Goal: Task Accomplishment & Management: Use online tool/utility

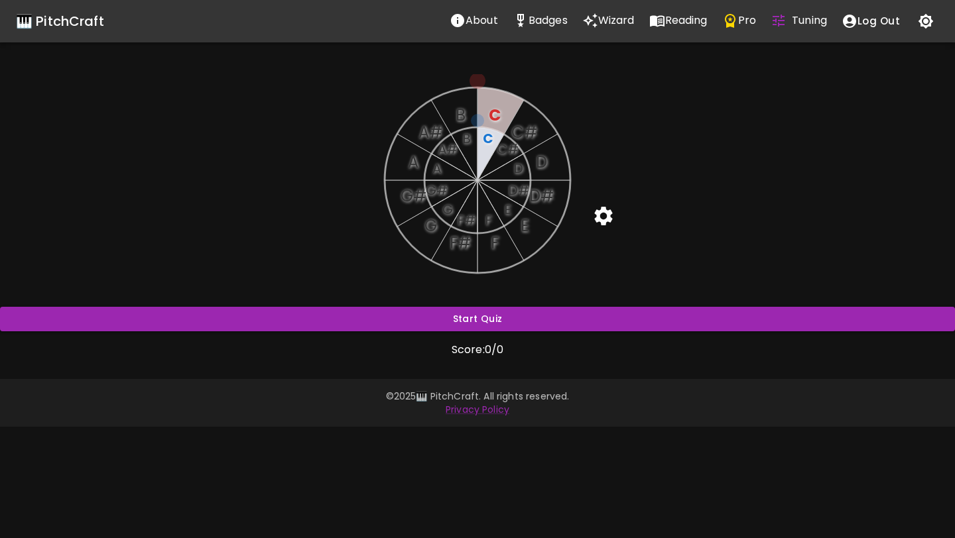
click at [919, 28] on icon "button" at bounding box center [926, 21] width 16 height 16
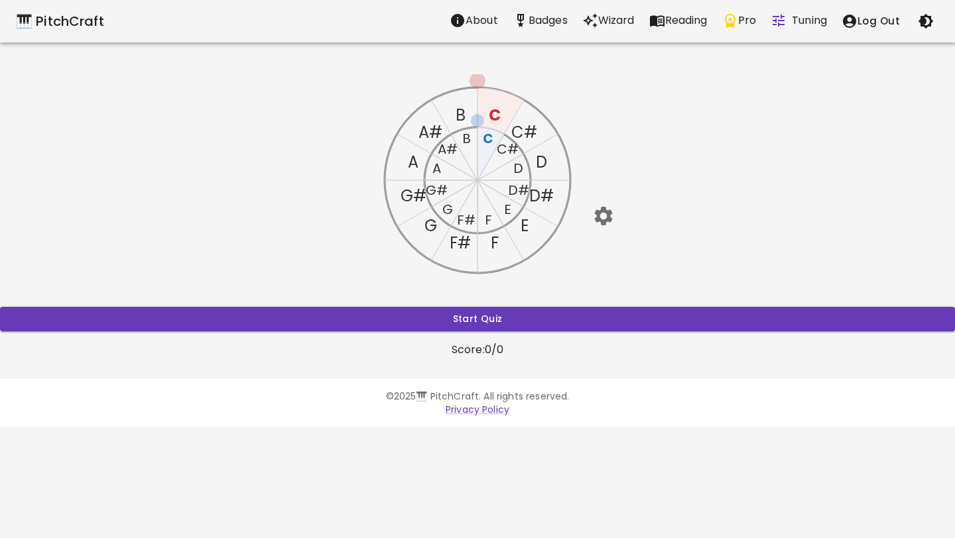
click at [601, 218] on icon "button" at bounding box center [603, 215] width 23 height 23
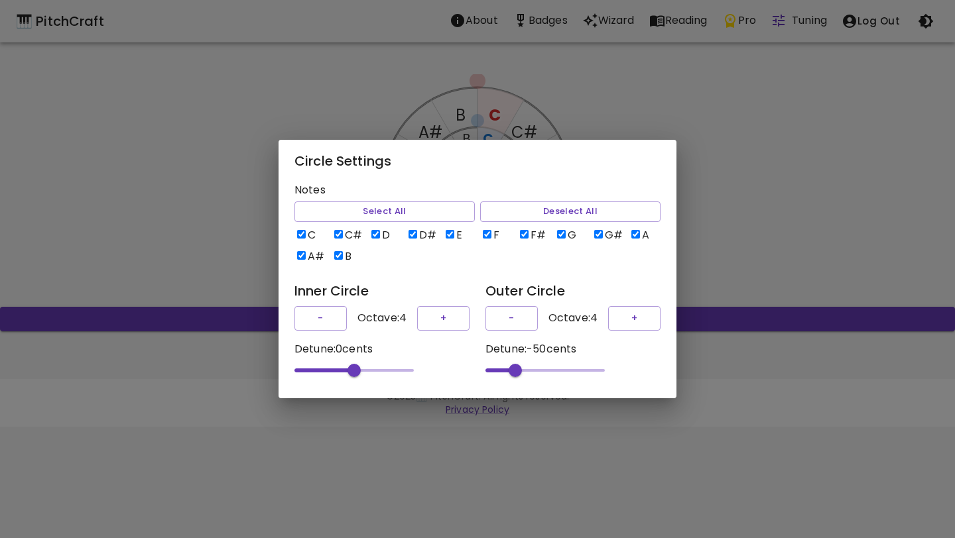
click at [708, 143] on div "Circle Settings Notes Select All Deselect All C C# D D# E F F# G G# A A# B Inne…" at bounding box center [477, 269] width 955 height 538
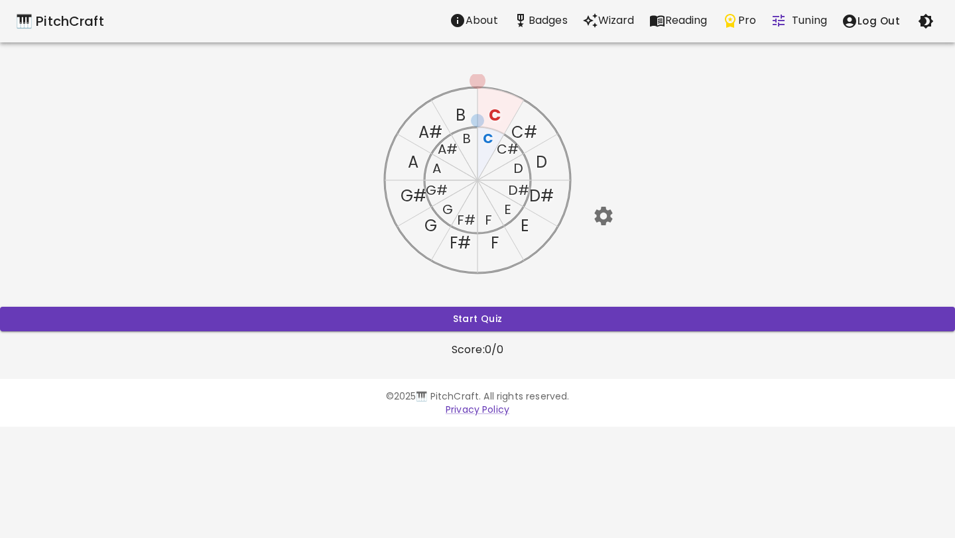
click at [524, 133] on text "C#" at bounding box center [524, 132] width 26 height 22
click at [509, 148] on text "C#" at bounding box center [508, 149] width 22 height 19
click at [560, 308] on button "Start Quiz" at bounding box center [477, 319] width 955 height 25
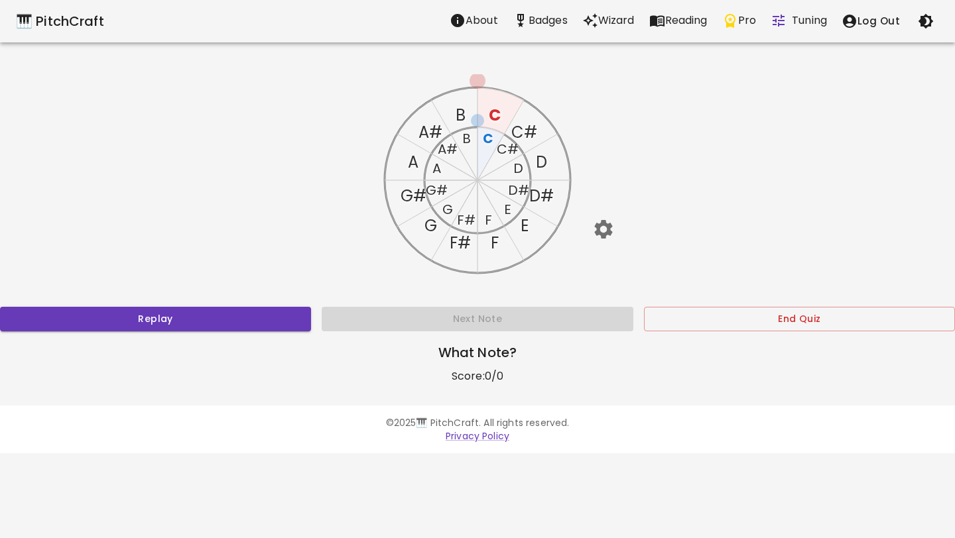
click at [488, 136] on text "C" at bounding box center [488, 138] width 11 height 19
click at [492, 118] on text "C" at bounding box center [495, 115] width 12 height 22
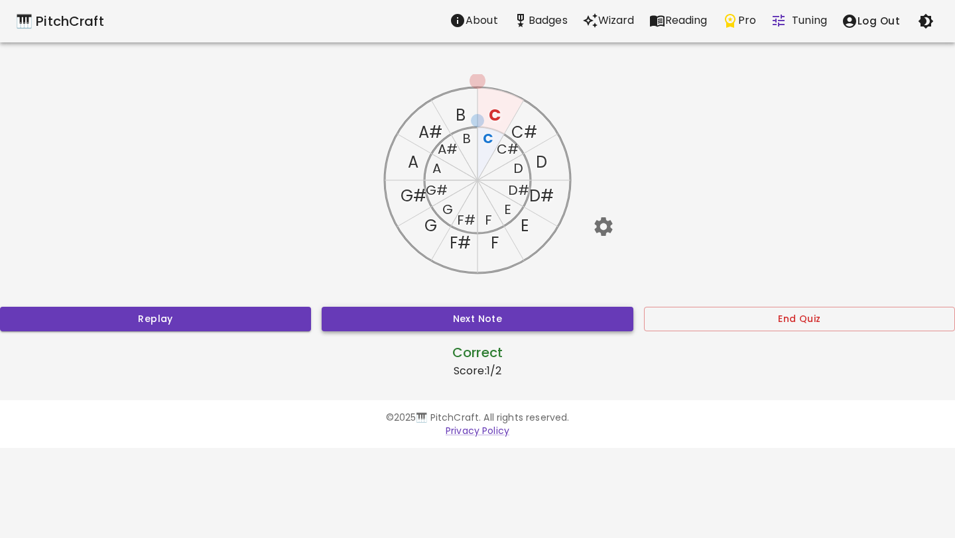
click at [526, 312] on button "Next Note" at bounding box center [477, 319] width 311 height 25
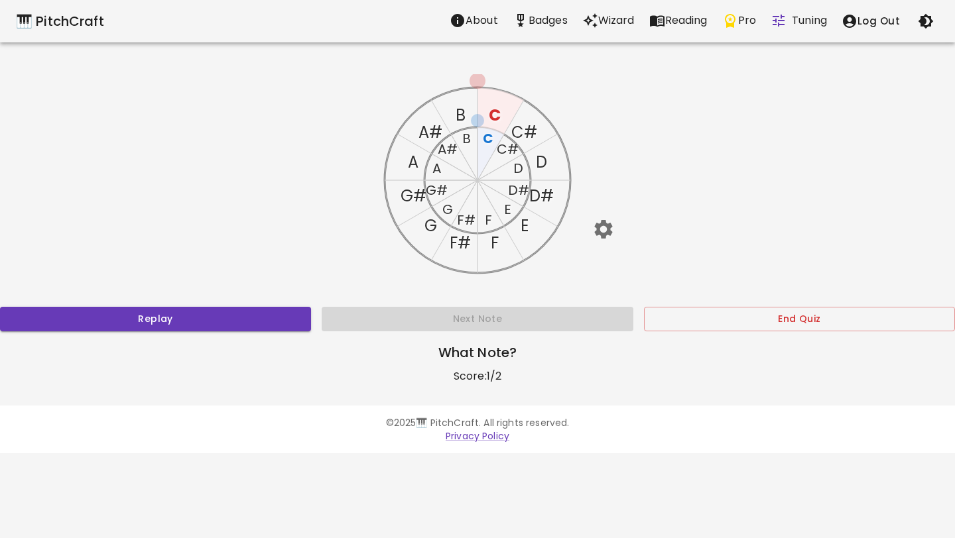
click at [487, 212] on text "F" at bounding box center [488, 220] width 7 height 19
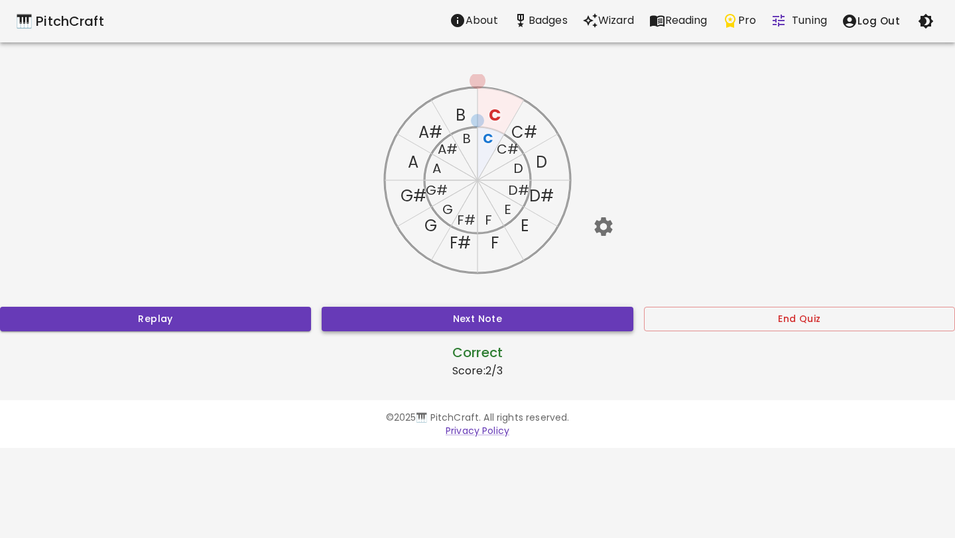
click at [511, 316] on button "Next Note" at bounding box center [477, 319] width 311 height 25
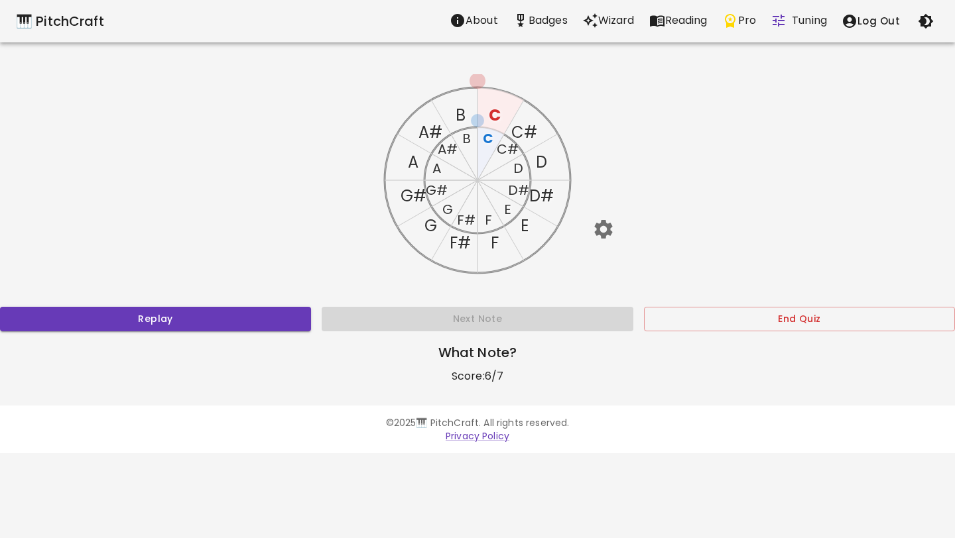
click at [416, 196] on text "G#" at bounding box center [414, 196] width 26 height 22
click at [467, 135] on text "B" at bounding box center [466, 138] width 9 height 19
click at [450, 208] on text "G" at bounding box center [447, 209] width 11 height 19
click at [493, 217] on icon "C C# D D# E F F# G G# A A# B C C# D D# E F F# G G# A A# B" at bounding box center [477, 180] width 212 height 212
click at [485, 219] on text "F" at bounding box center [488, 220] width 7 height 19
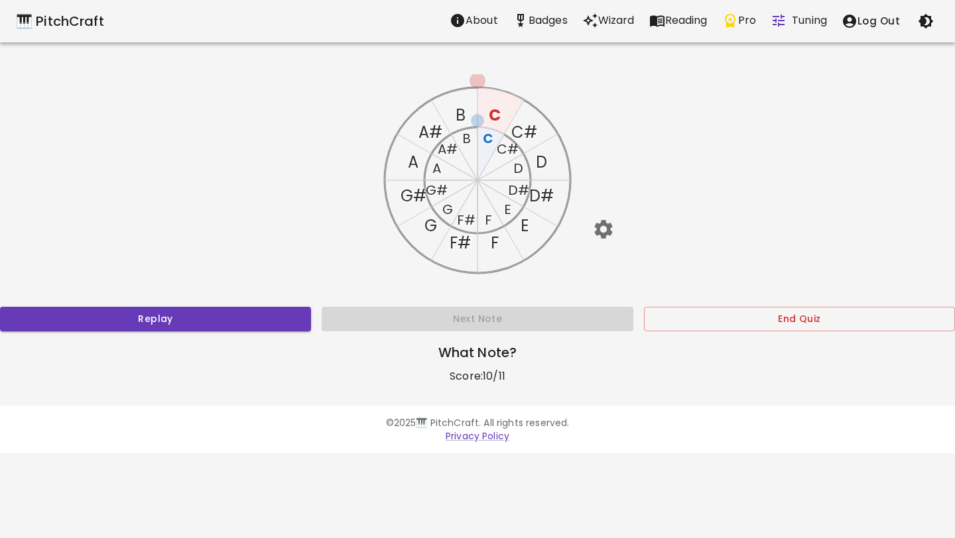
click at [494, 111] on text "C" at bounding box center [495, 115] width 12 height 22
click at [463, 108] on text "B" at bounding box center [461, 115] width 10 height 22
click at [441, 190] on text "G#" at bounding box center [437, 190] width 22 height 19
click at [424, 196] on text "G#" at bounding box center [414, 196] width 26 height 22
click at [495, 240] on text "F" at bounding box center [495, 243] width 8 height 22
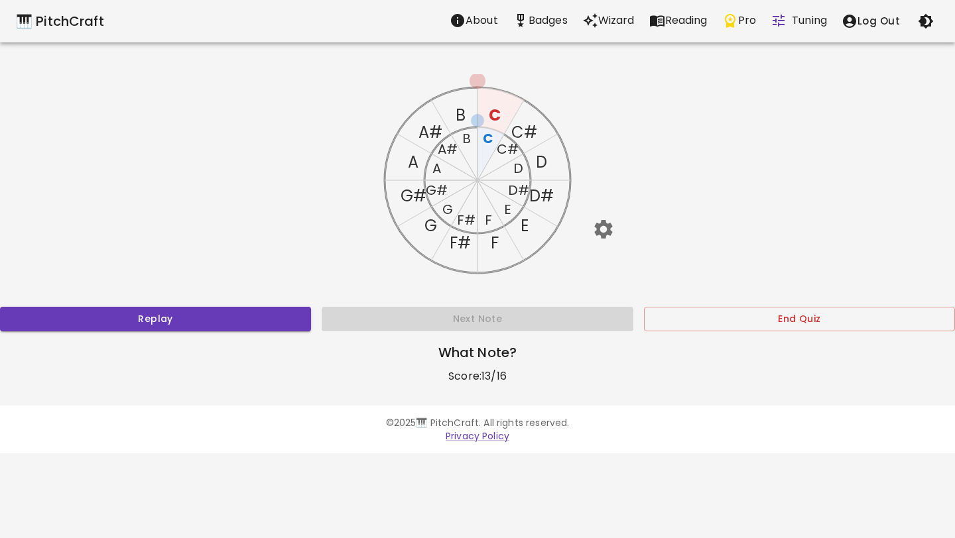
click at [464, 222] on text "F#" at bounding box center [466, 220] width 19 height 19
click at [462, 238] on text "F#" at bounding box center [460, 243] width 21 height 22
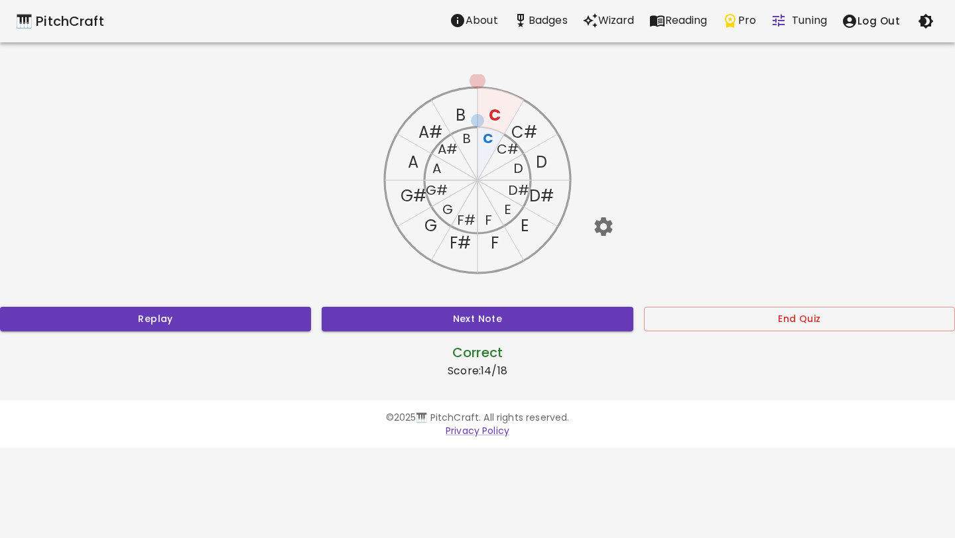
click at [462, 242] on text "F#" at bounding box center [460, 243] width 21 height 22
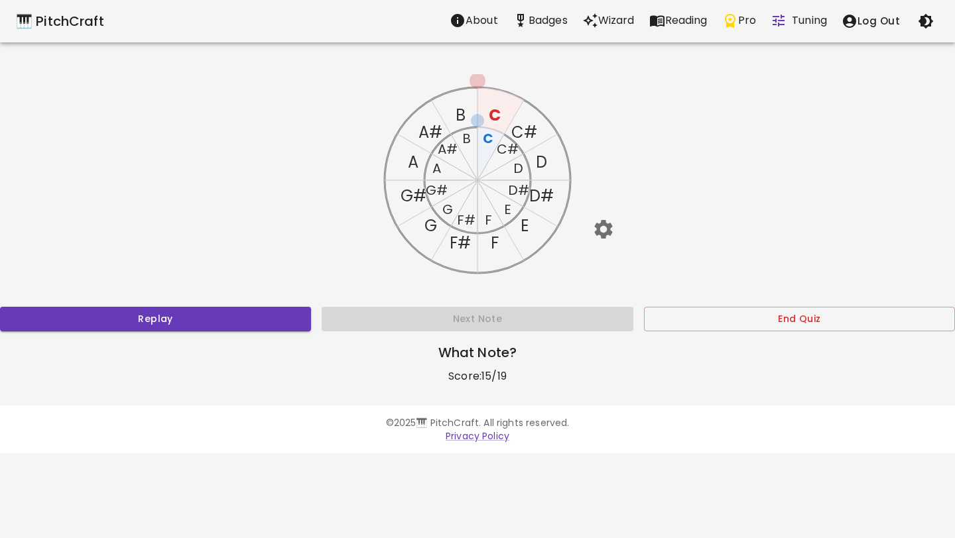
click at [517, 187] on text "D#" at bounding box center [518, 190] width 21 height 19
click at [519, 170] on text "D" at bounding box center [518, 168] width 10 height 19
click at [542, 195] on text "D#" at bounding box center [541, 196] width 25 height 22
click at [440, 188] on text "G#" at bounding box center [437, 190] width 22 height 19
click at [416, 192] on text "G#" at bounding box center [414, 196] width 26 height 22
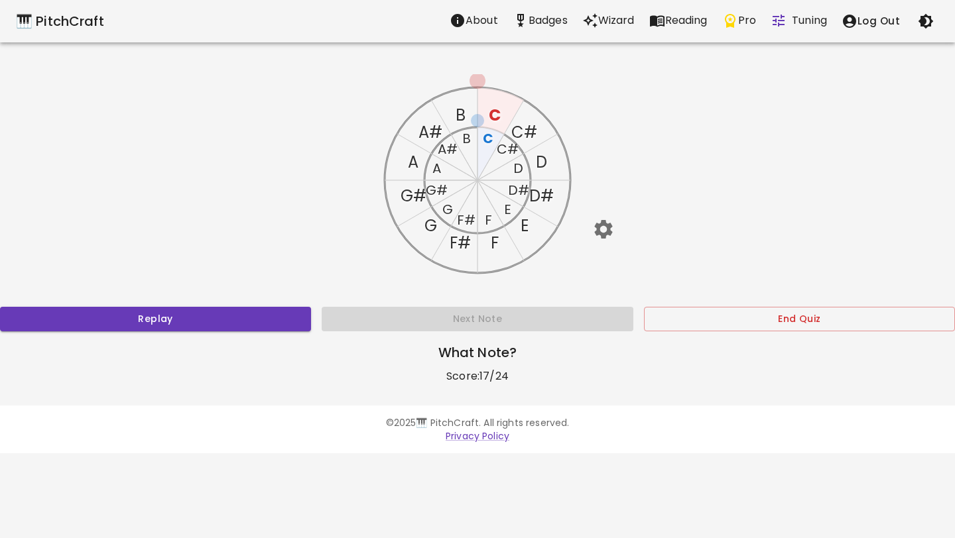
click at [462, 140] on text "B" at bounding box center [466, 138] width 9 height 19
click at [452, 145] on text "A#" at bounding box center [448, 149] width 20 height 19
click at [425, 129] on text "A#" at bounding box center [430, 132] width 24 height 22
click at [492, 247] on text "F" at bounding box center [495, 243] width 8 height 22
click at [483, 220] on icon "C C# D D# E F F# G G# A A# B C C# D D# E F F# G G# A A# B" at bounding box center [477, 180] width 212 height 212
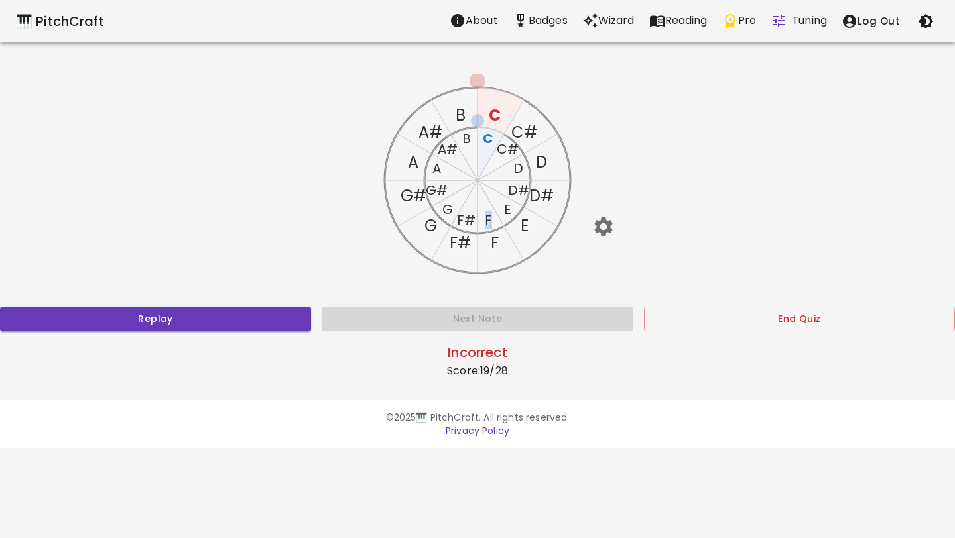
click at [483, 220] on icon "C C# D D# E F F# G G# A A# B C C# D D# E F F# G G# A A# B" at bounding box center [477, 180] width 212 height 212
click at [489, 220] on text "F" at bounding box center [488, 220] width 7 height 19
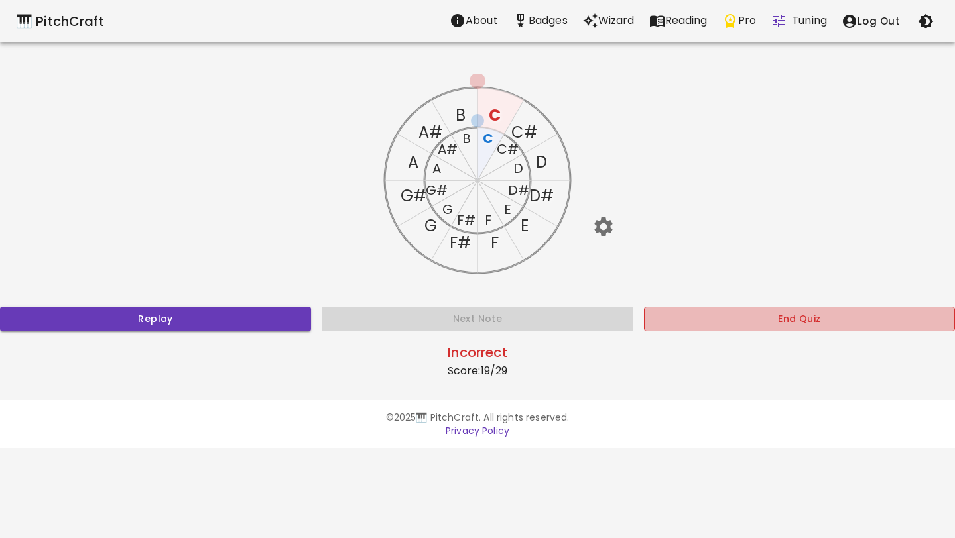
click at [786, 315] on button "End Quiz" at bounding box center [799, 319] width 311 height 25
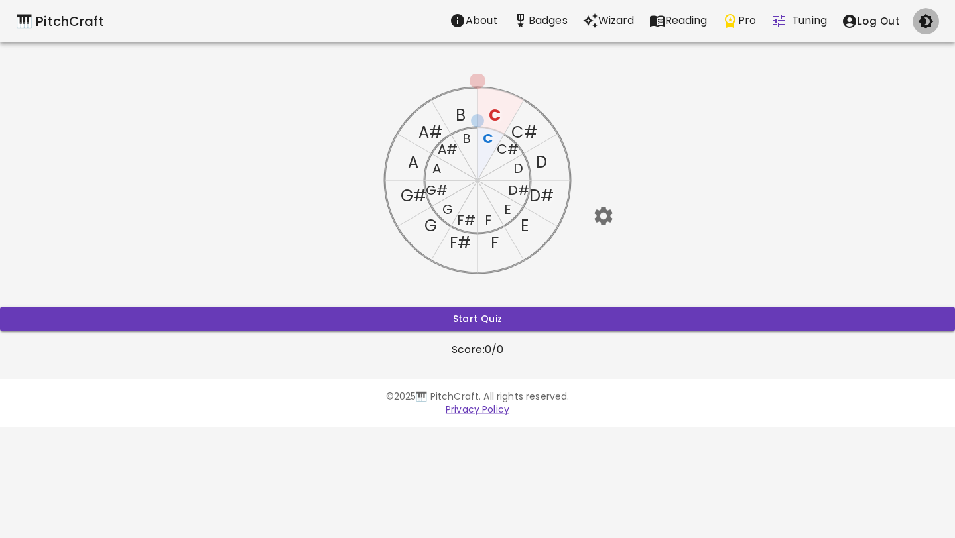
click at [926, 28] on icon "button" at bounding box center [926, 21] width 16 height 16
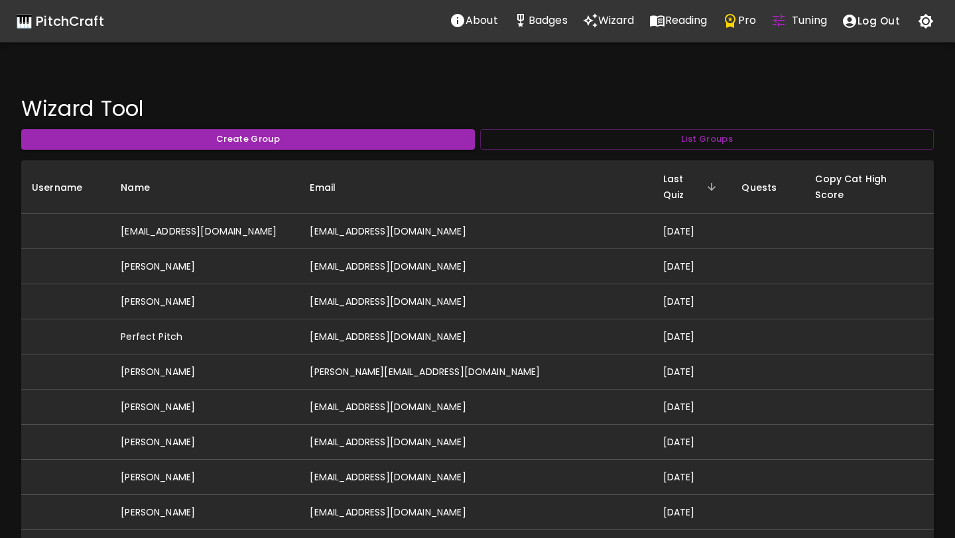
scroll to position [294, 0]
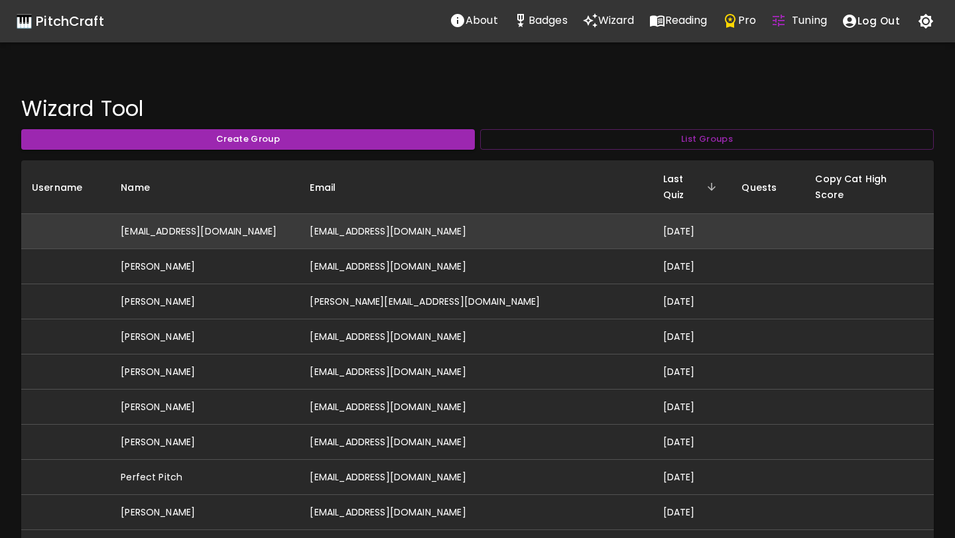
click at [412, 216] on td "[EMAIL_ADDRESS][DOMAIN_NAME]" at bounding box center [475, 231] width 353 height 35
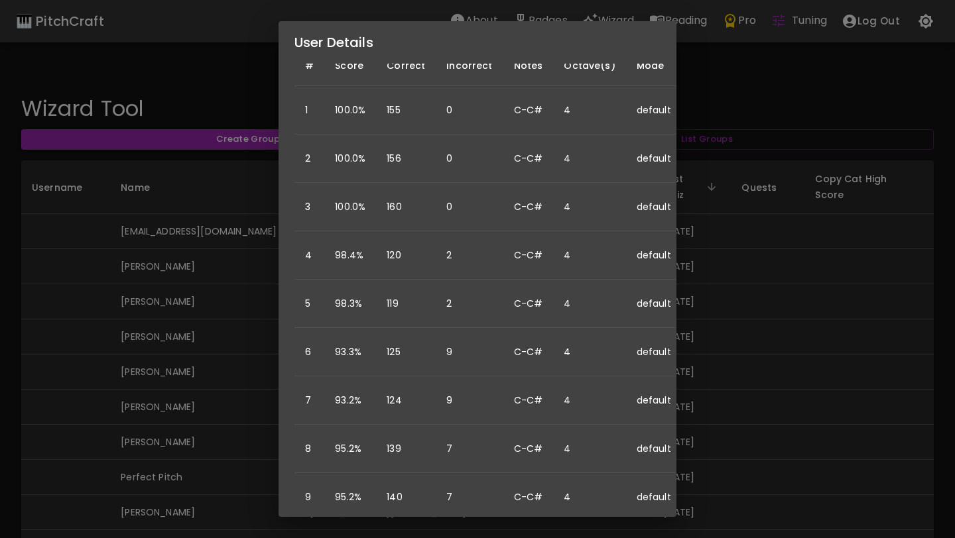
scroll to position [239, 113]
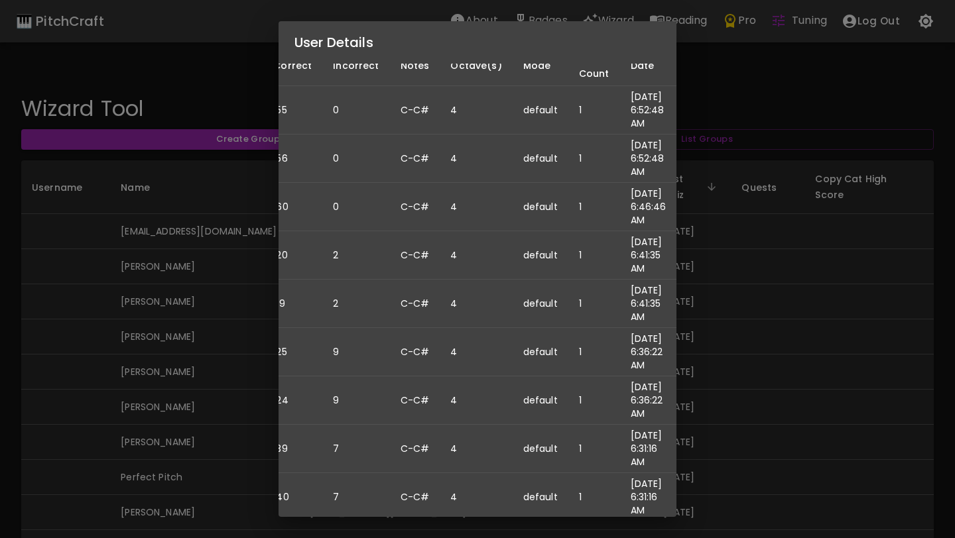
click at [254, 316] on div "User Details Name: [EMAIL_ADDRESS][DOMAIN_NAME] Username: Email: [EMAIL_ADDRESS…" at bounding box center [477, 269] width 955 height 538
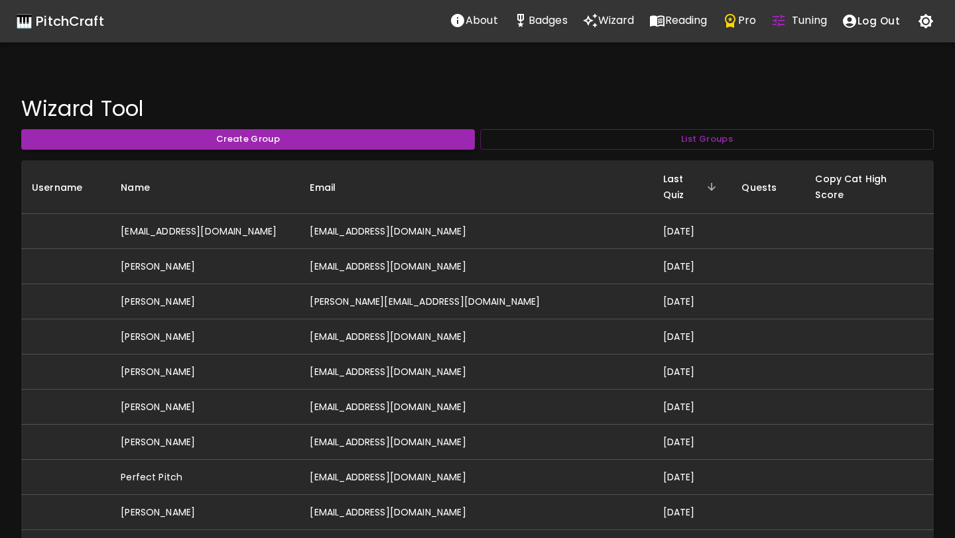
scroll to position [0, 0]
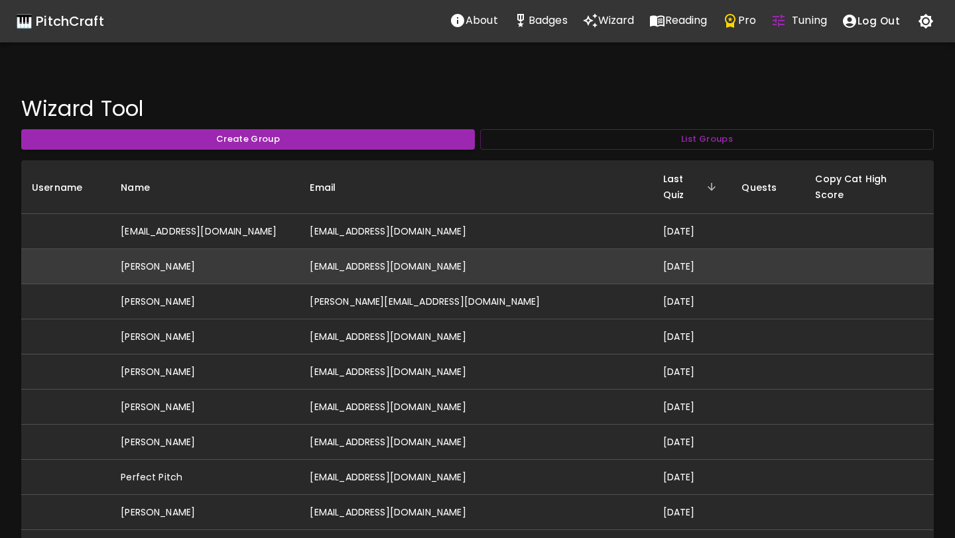
click at [224, 254] on td "[PERSON_NAME]" at bounding box center [204, 266] width 189 height 35
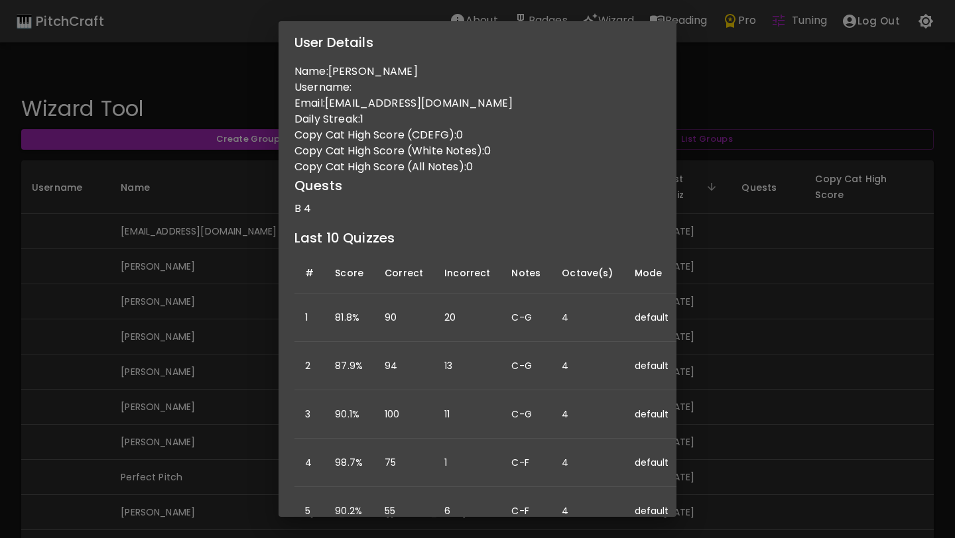
click at [480, 391] on td "11" at bounding box center [467, 415] width 67 height 48
click at [155, 331] on div "User Details Name: [PERSON_NAME] Username: Email: [PERSON_NAME][EMAIL_ADDRESS][…" at bounding box center [477, 269] width 955 height 538
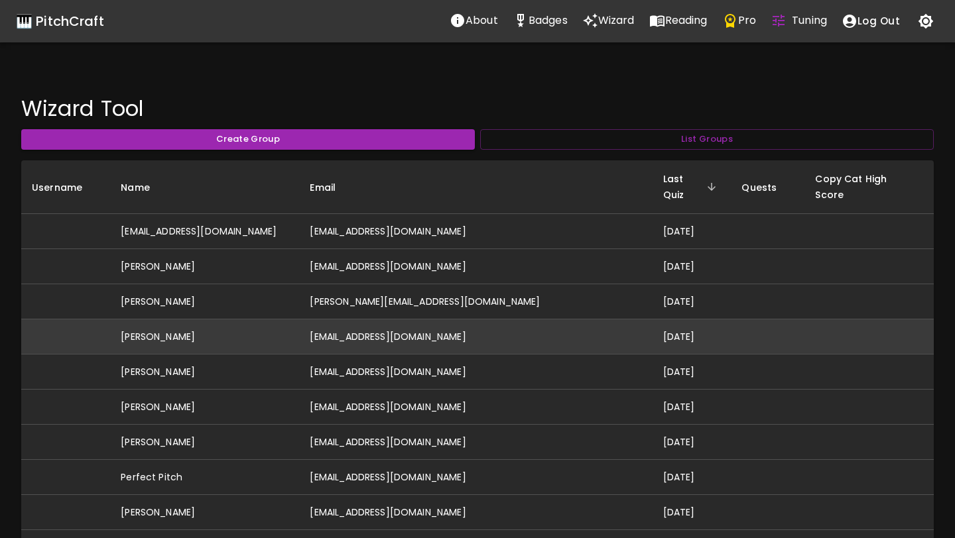
click at [182, 320] on td "[PERSON_NAME]" at bounding box center [204, 337] width 189 height 35
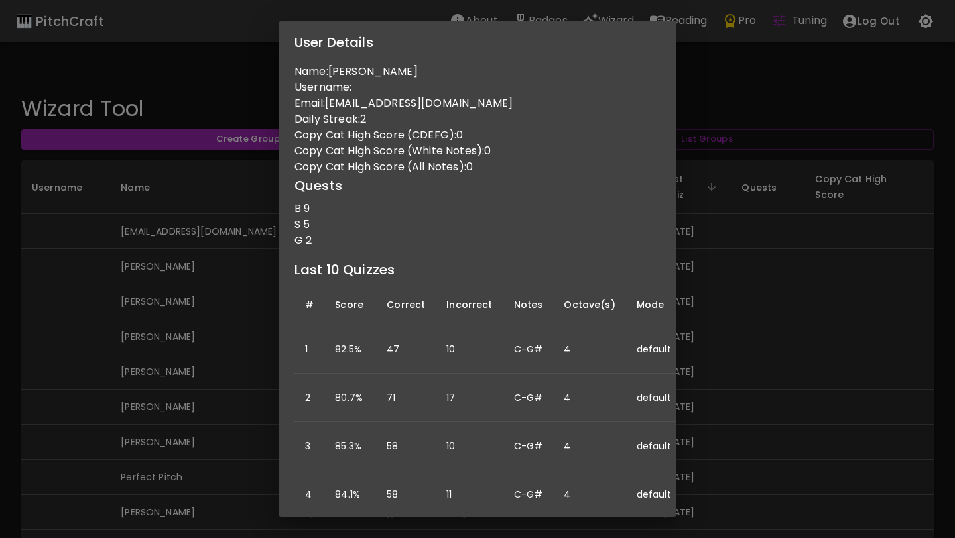
click at [202, 350] on div "User Details Name: [PERSON_NAME] Username: Email: [EMAIL_ADDRESS][DOMAIN_NAME] …" at bounding box center [477, 269] width 955 height 538
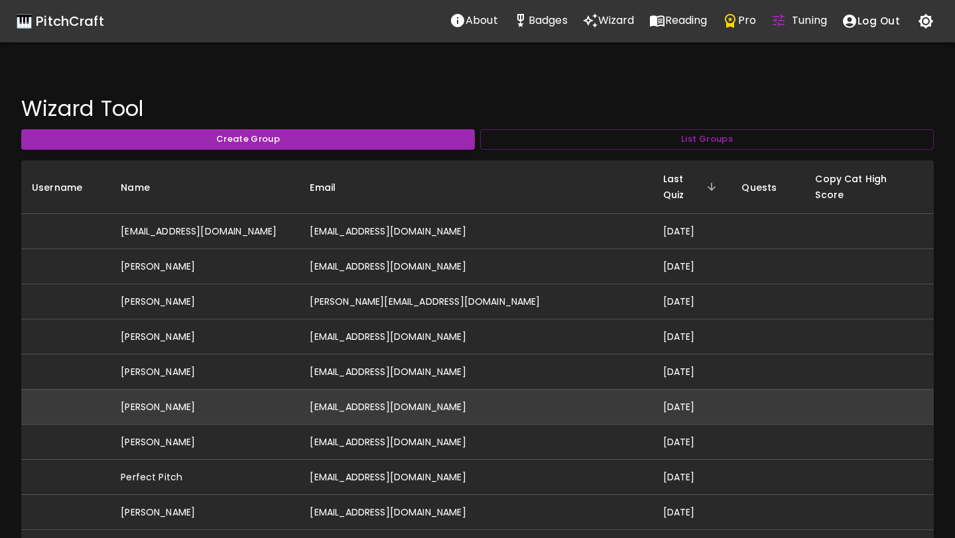
click at [175, 396] on td "[PERSON_NAME]" at bounding box center [204, 407] width 189 height 35
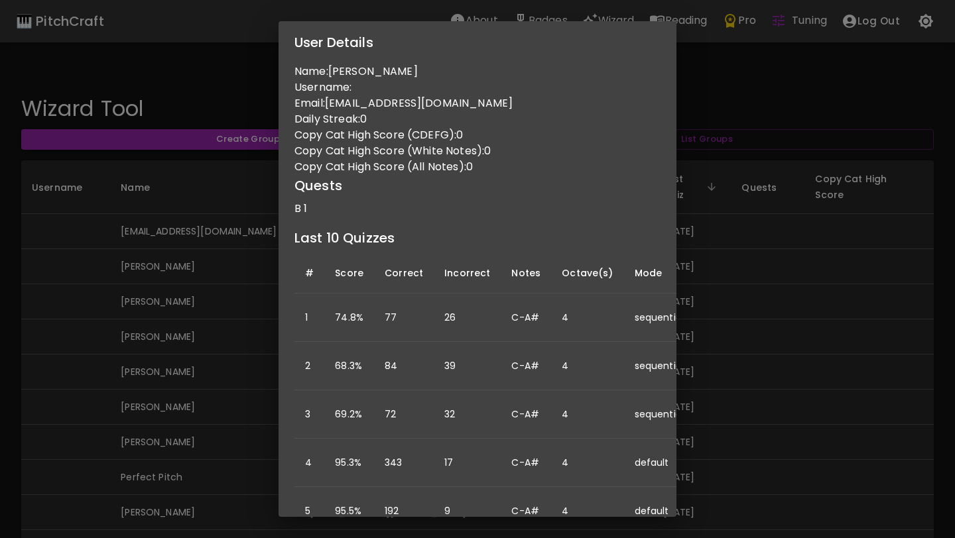
click at [216, 395] on div "User Details Name: [PERSON_NAME] Username: Email: [EMAIL_ADDRESS][DOMAIN_NAME] …" at bounding box center [477, 269] width 955 height 538
